Goal: Information Seeking & Learning: Learn about a topic

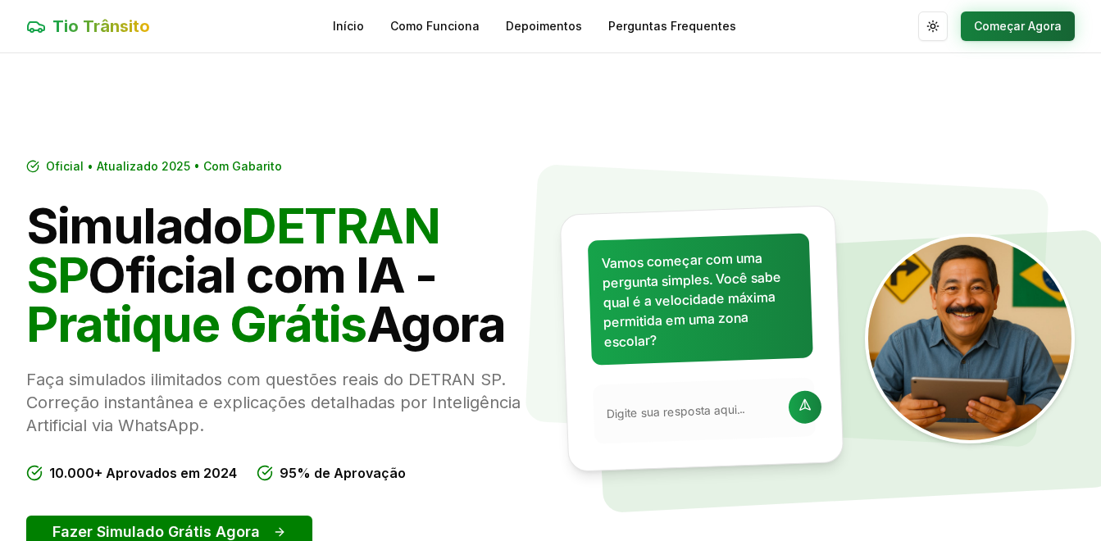
click at [1010, 32] on button "Começar Agora" at bounding box center [1018, 26] width 114 height 30
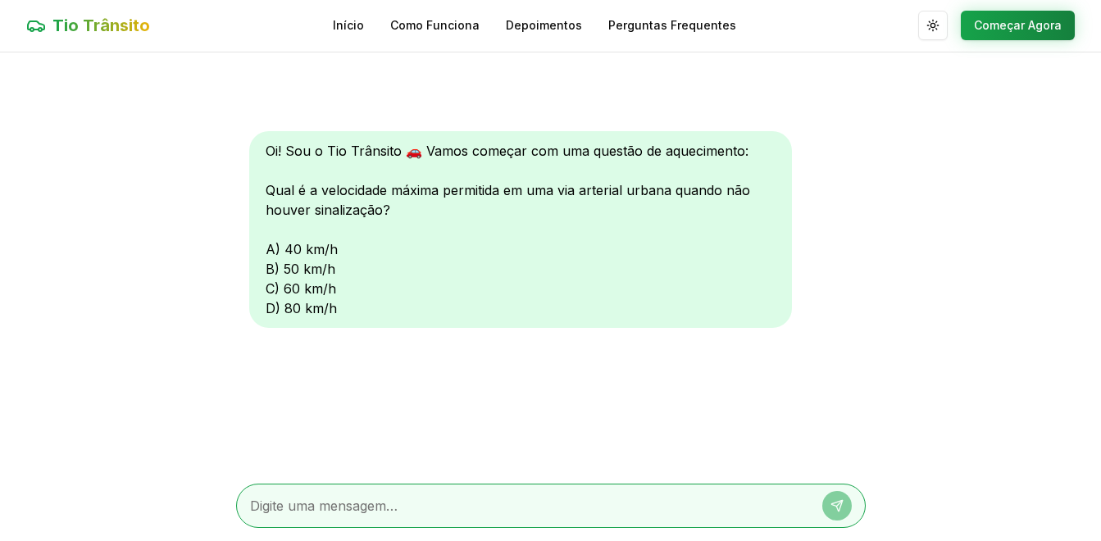
click at [273, 286] on div "Oi! Sou o Tio Trânsito 🚗 Vamos começar com uma questão de aquecimento: Qual é a…" at bounding box center [520, 229] width 543 height 197
click at [320, 505] on textarea at bounding box center [528, 506] width 556 height 20
type textarea "c"
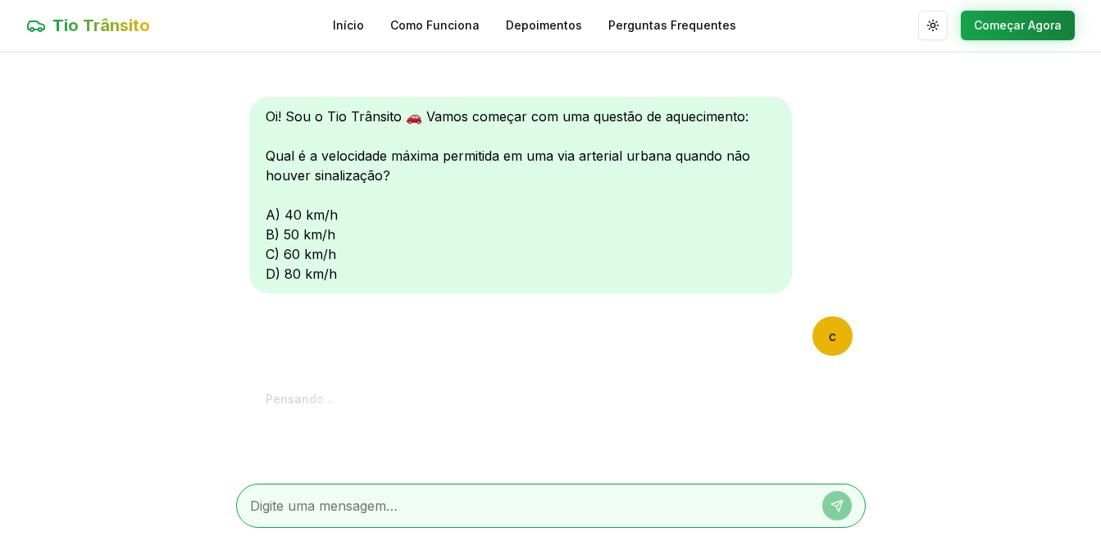
scroll to position [215, 0]
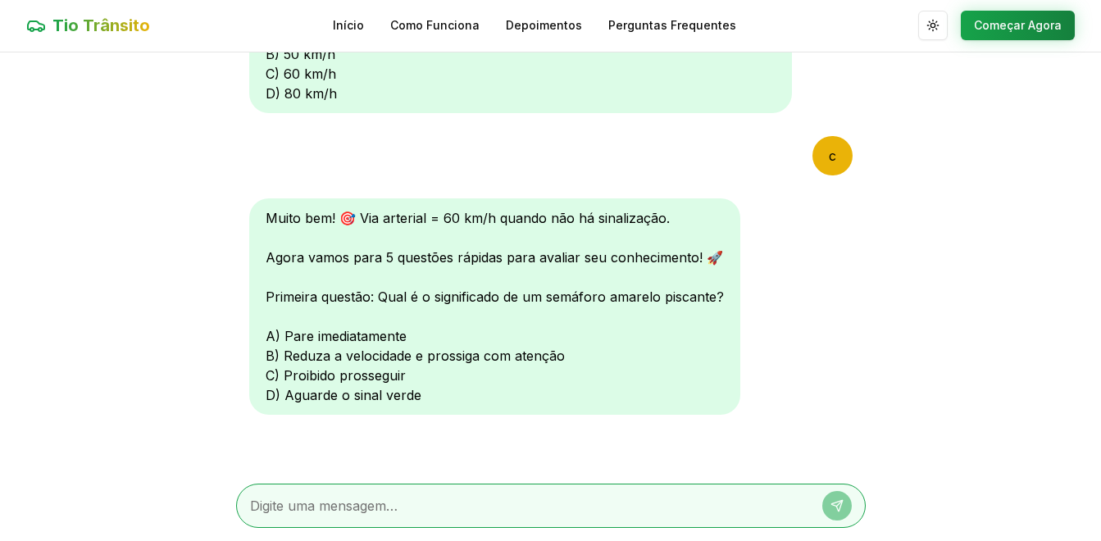
type textarea "b"
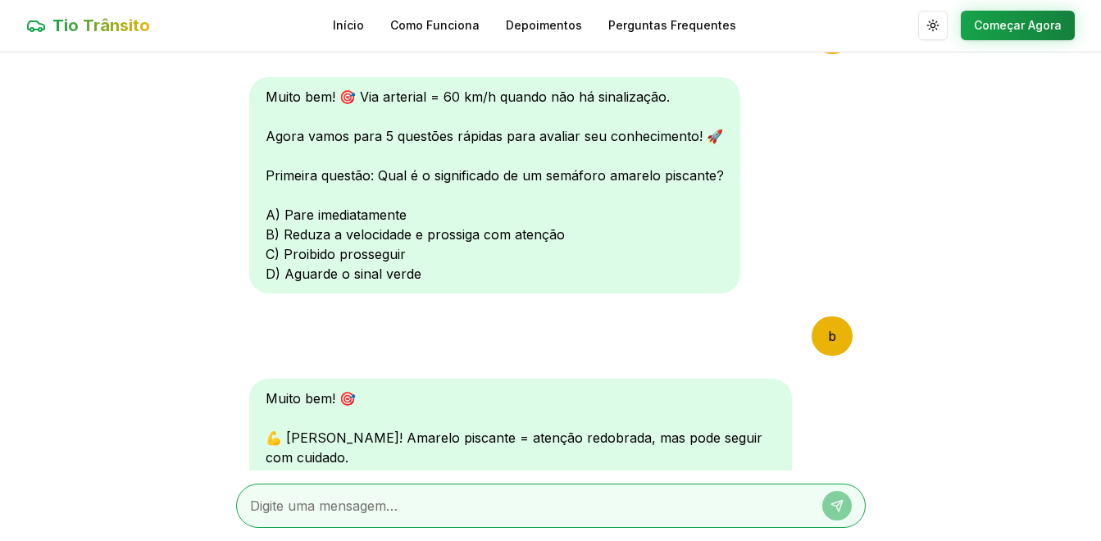
scroll to position [641, 0]
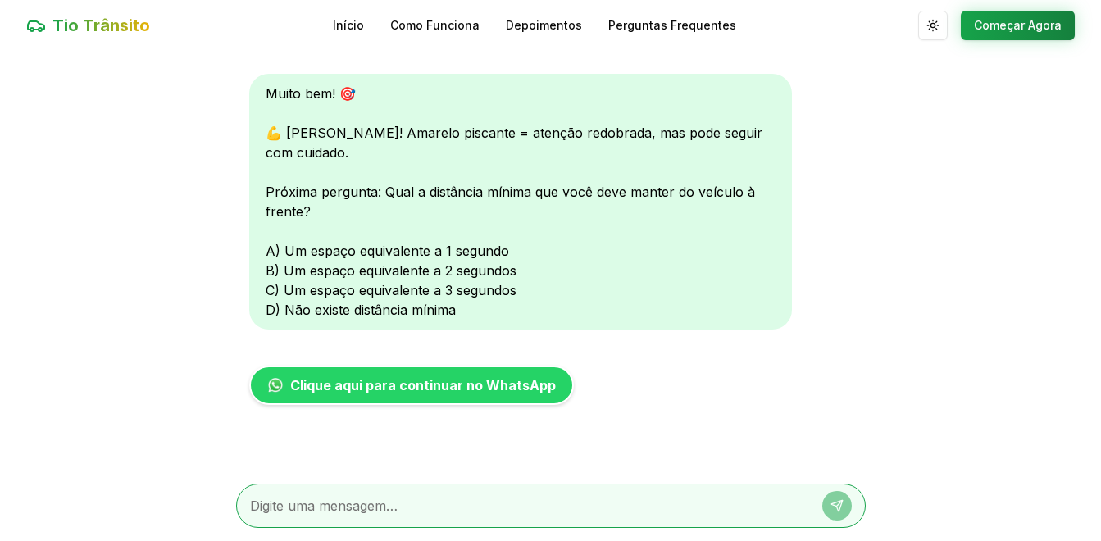
drag, startPoint x: 872, startPoint y: 568, endPoint x: 924, endPoint y: 563, distance: 52.7
drag, startPoint x: 924, startPoint y: 563, endPoint x: 309, endPoint y: 508, distance: 617.9
click at [309, 508] on textarea at bounding box center [528, 506] width 556 height 20
type textarea "c"
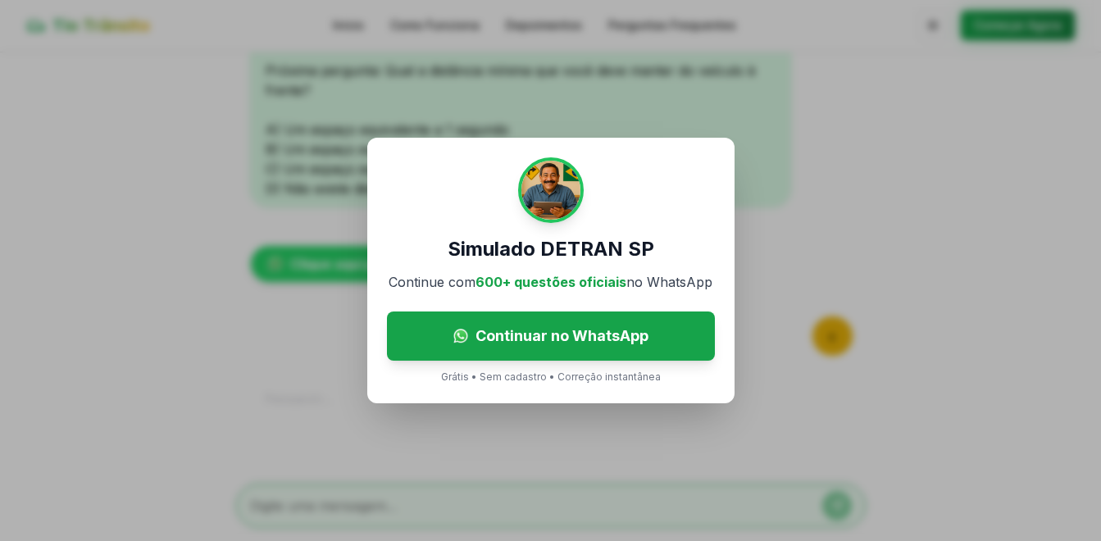
scroll to position [982, 0]
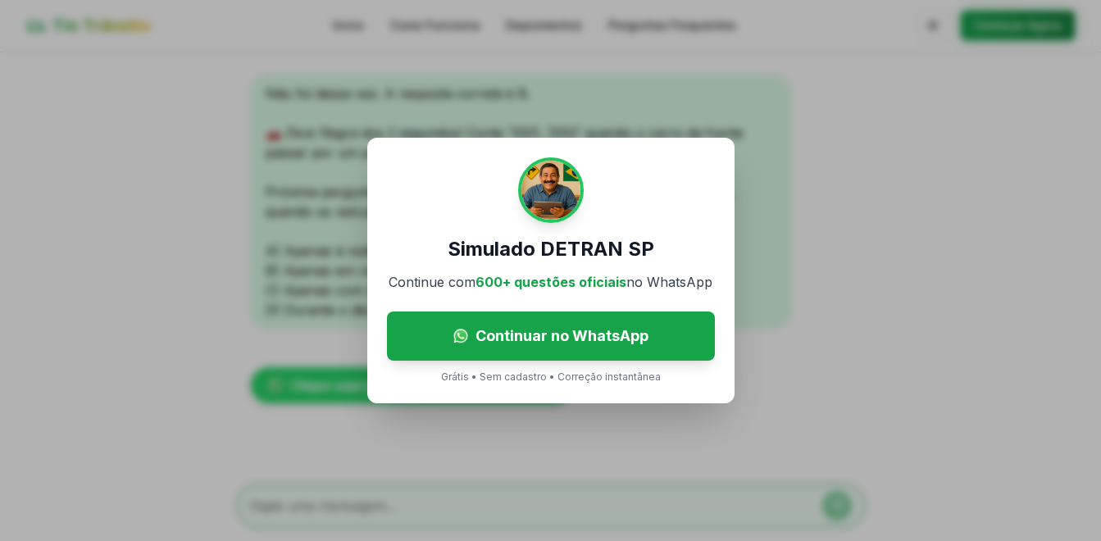
click at [0, 348] on html "Tio Trânsito Início Como Funciona Depoimentos Perguntas Frequentes Alternar tem…" at bounding box center [550, 270] width 1101 height 542
